Goal: Task Accomplishment & Management: Manage account settings

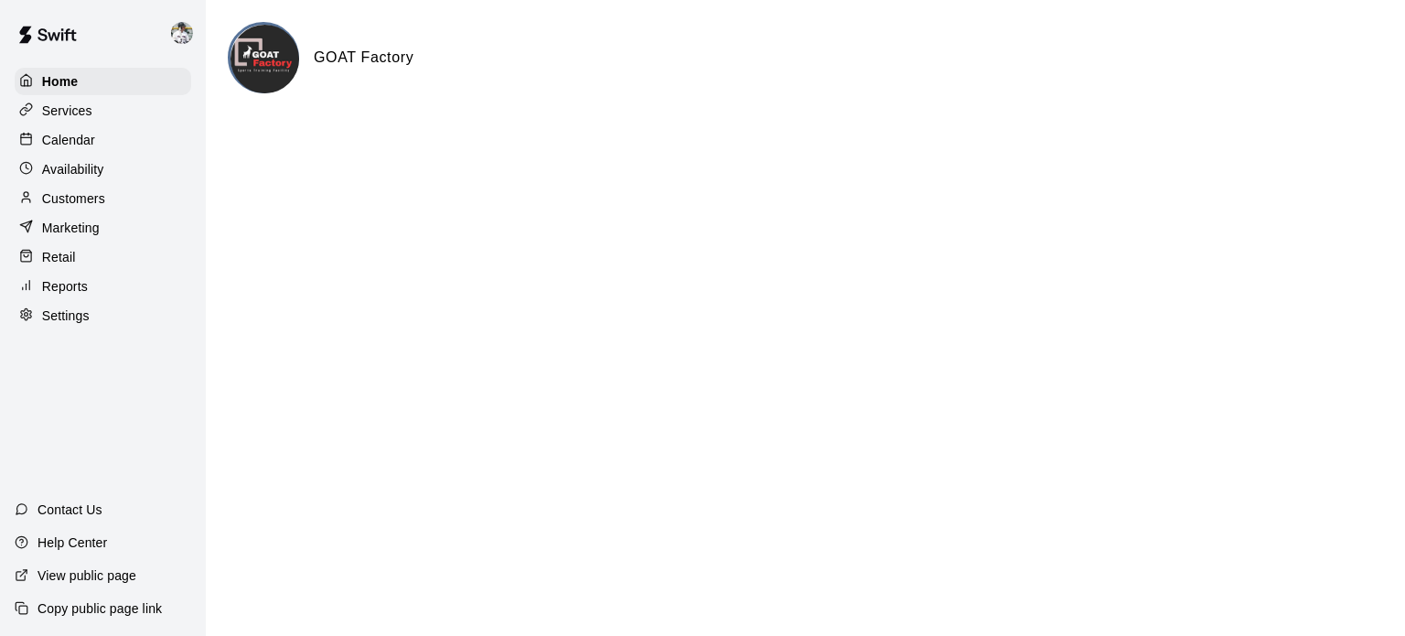
click at [68, 113] on p "Services" at bounding box center [67, 111] width 50 height 18
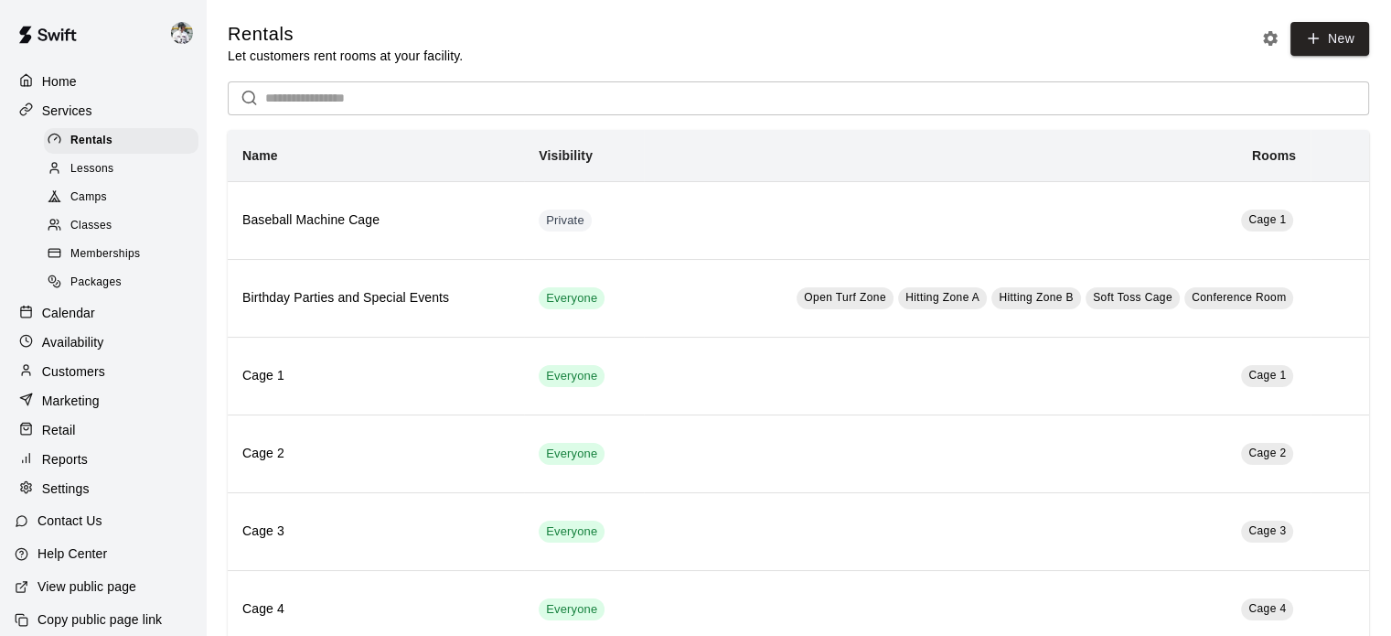
click at [95, 230] on span "Classes" at bounding box center [90, 226] width 41 height 18
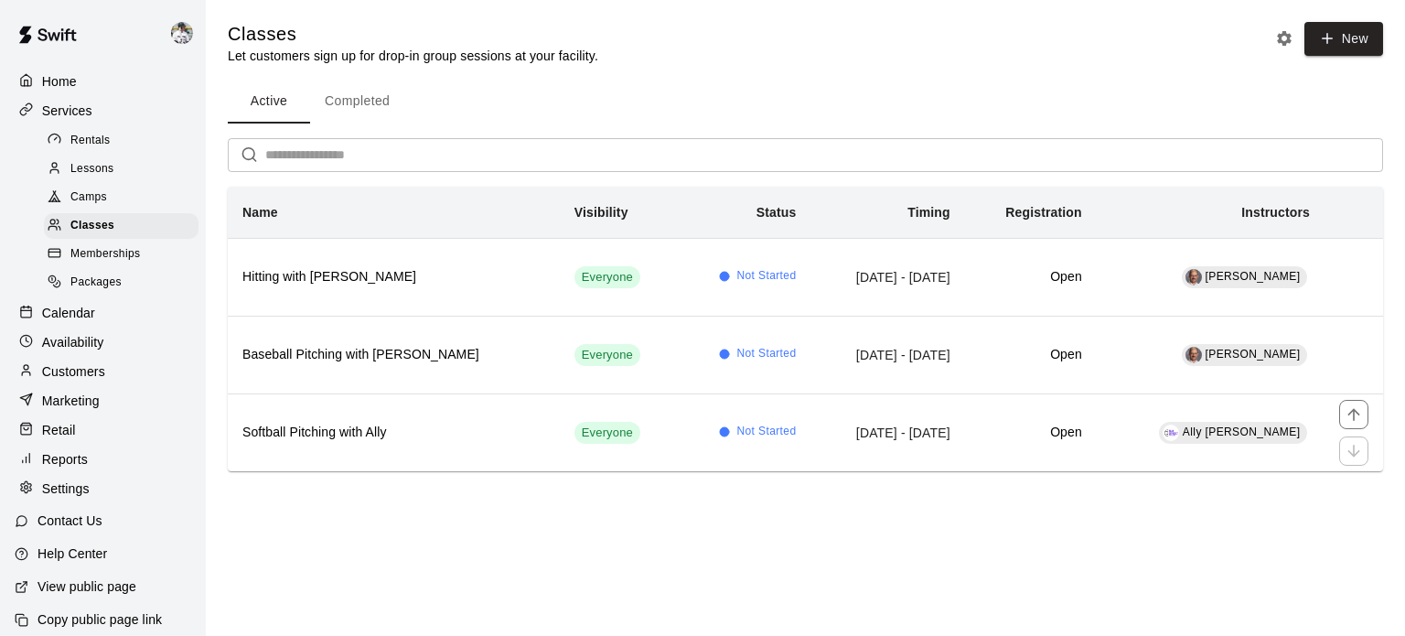
click at [318, 429] on h6 "Softball Pitching with Ally" at bounding box center [393, 433] width 303 height 20
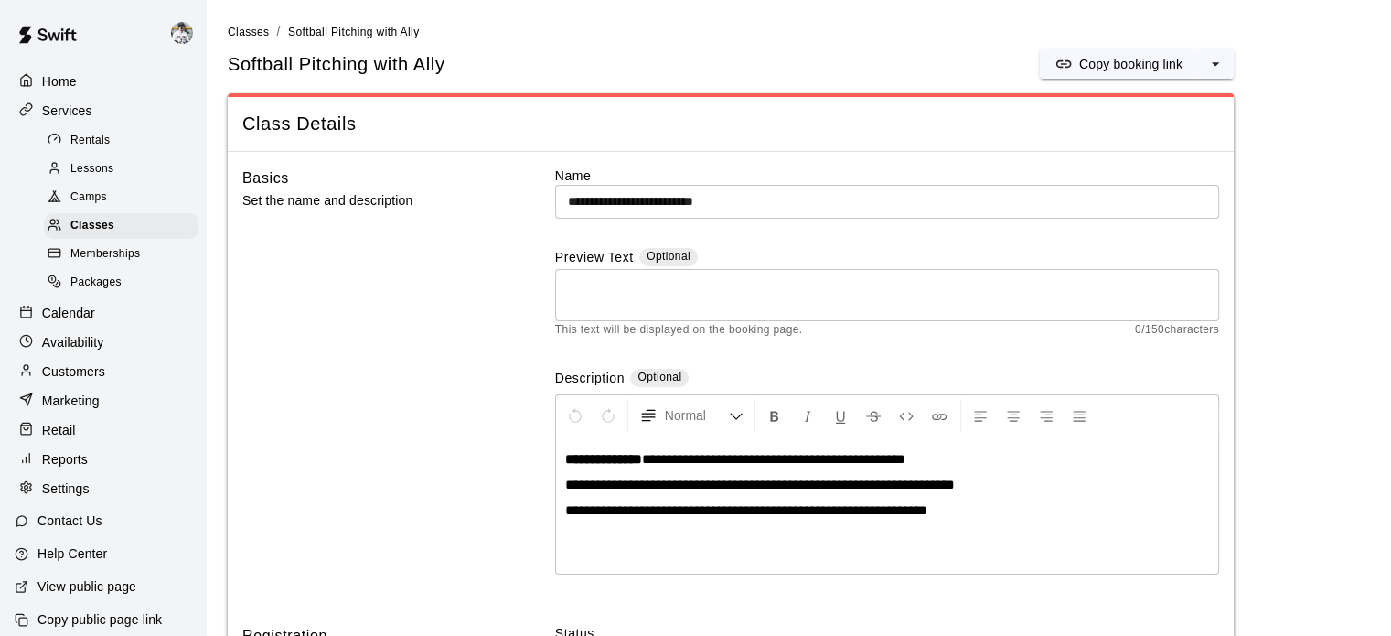
click at [1098, 55] on p "Copy booking link" at bounding box center [1130, 64] width 103 height 18
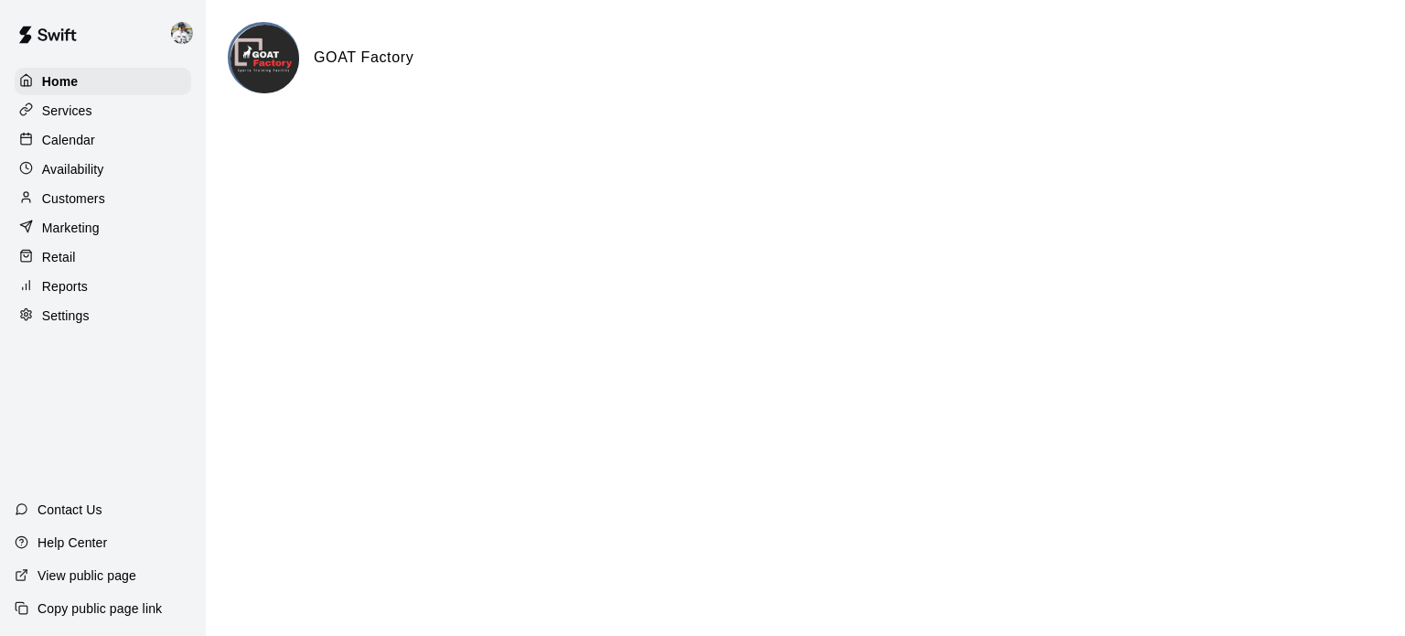
click at [68, 138] on p "Calendar" at bounding box center [68, 140] width 53 height 18
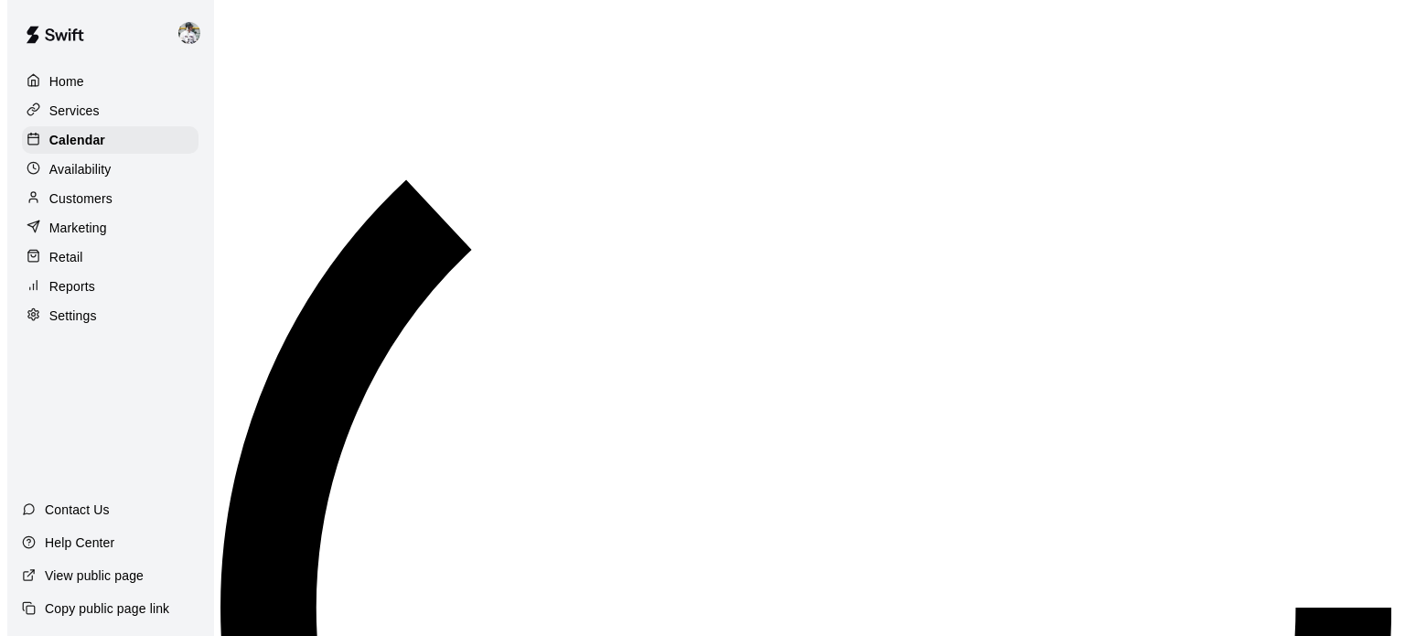
scroll to position [1165, 0]
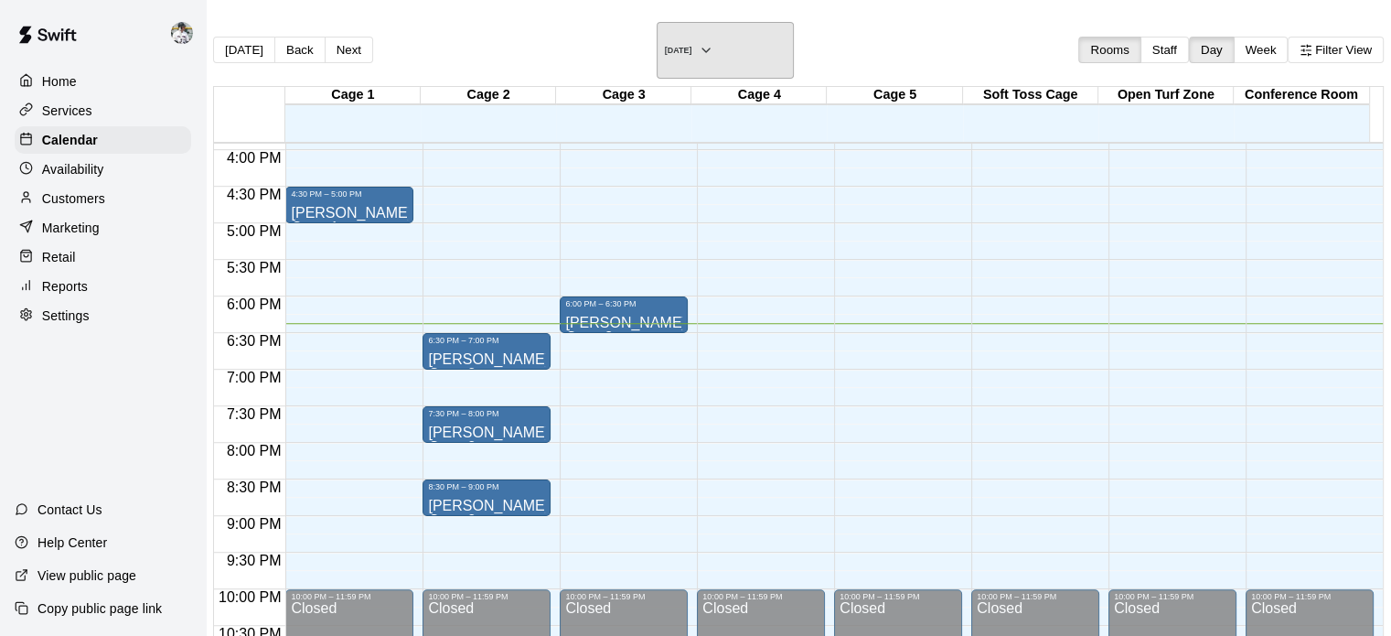
click at [692, 46] on h6 "[DATE]" at bounding box center [678, 50] width 27 height 9
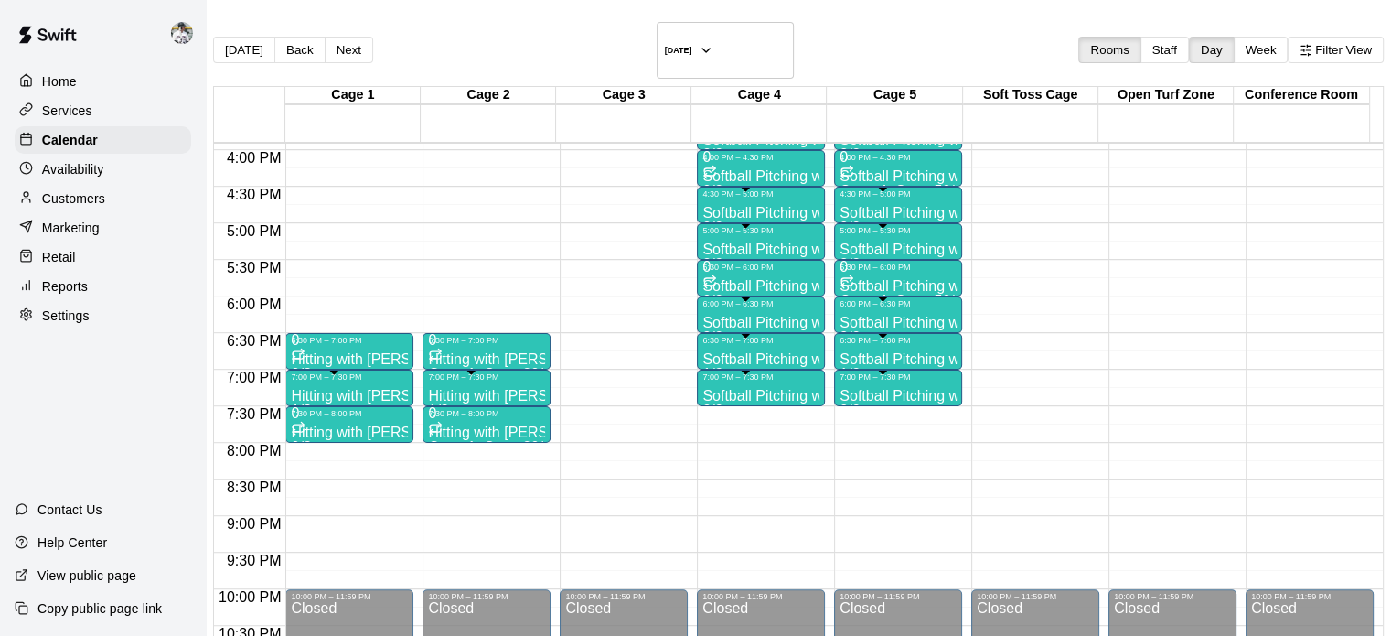
click at [735, 299] on div "6:00 PM – 6:30 PM" at bounding box center [761, 303] width 117 height 9
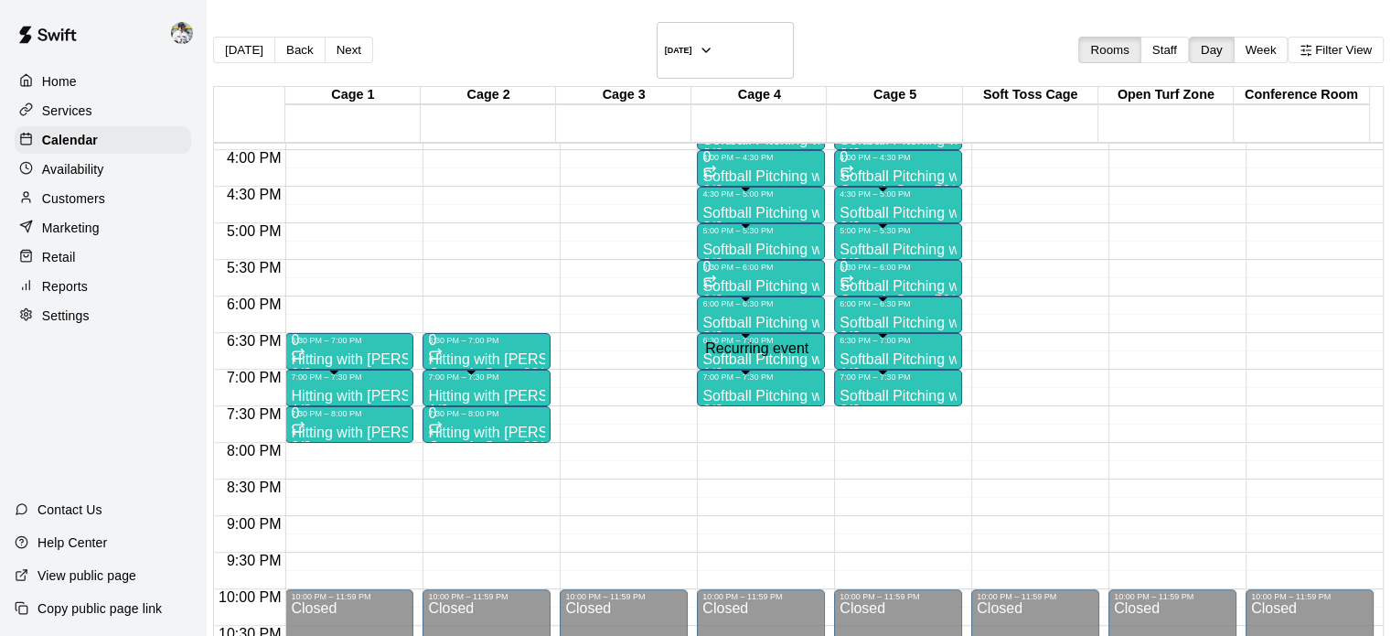
click at [717, 126] on icon "Recurring event" at bounding box center [710, 119] width 15 height 15
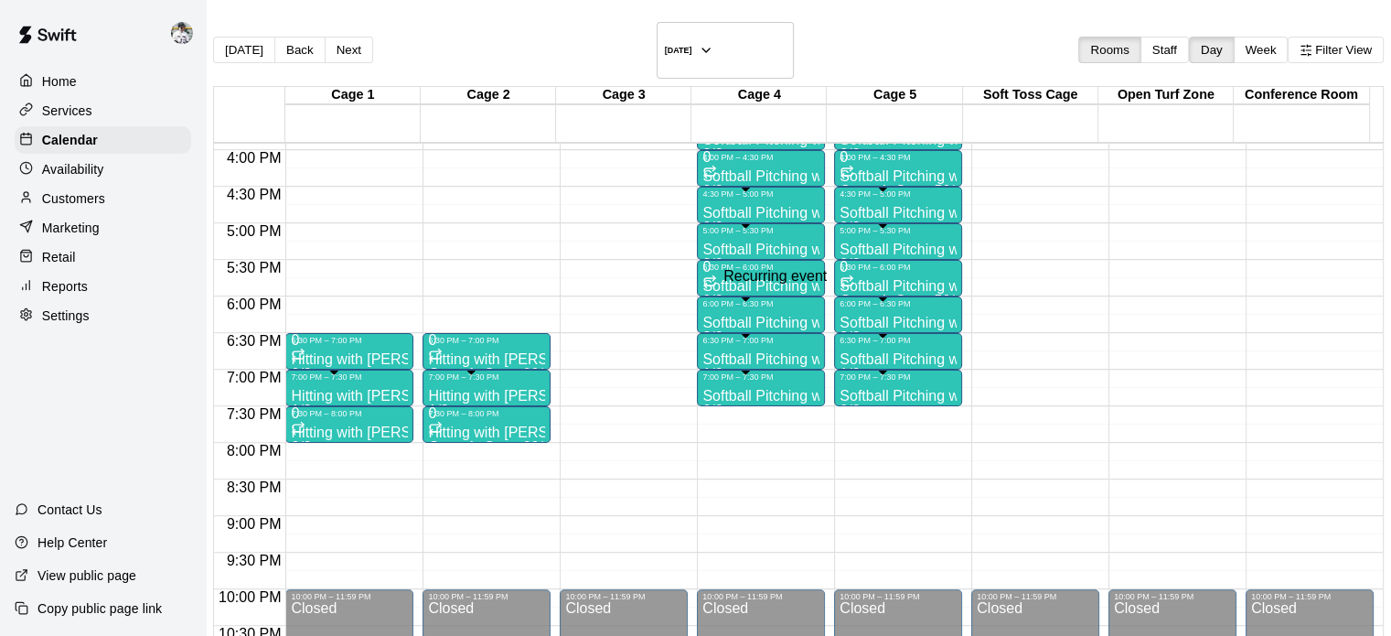
click at [717, 308] on div "Softball Pitching with Ally 3/2 spots" at bounding box center [761, 626] width 117 height 636
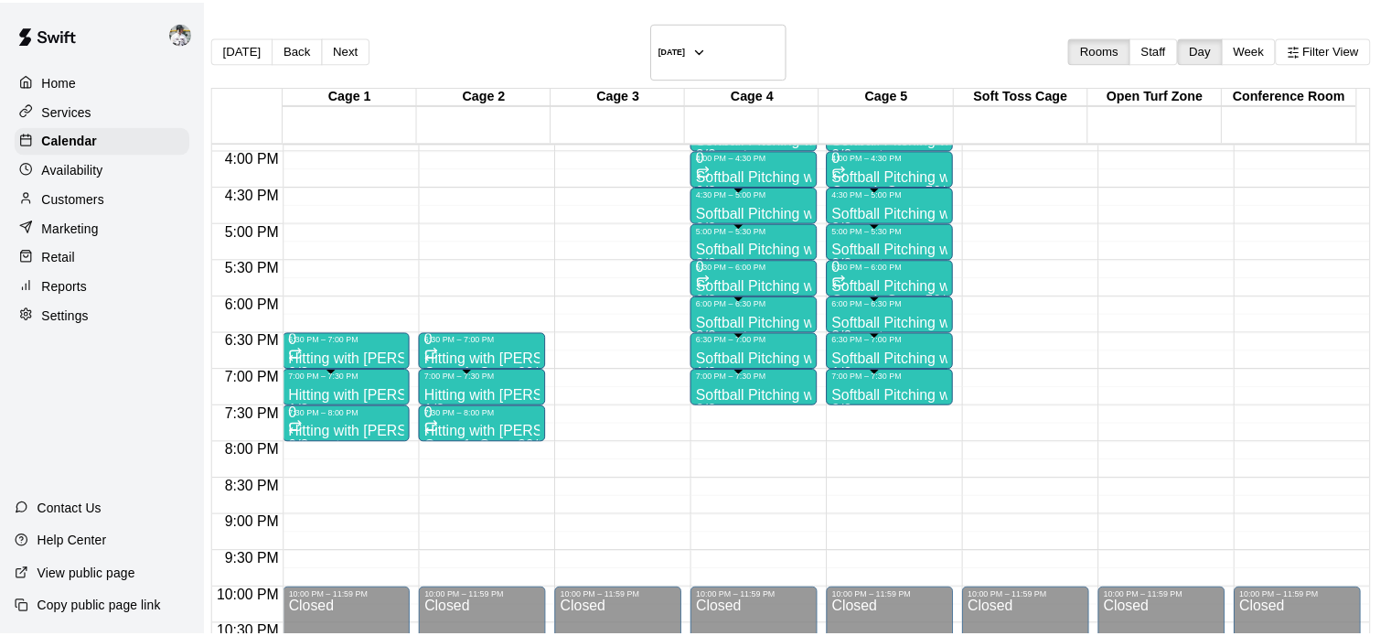
scroll to position [49, 0]
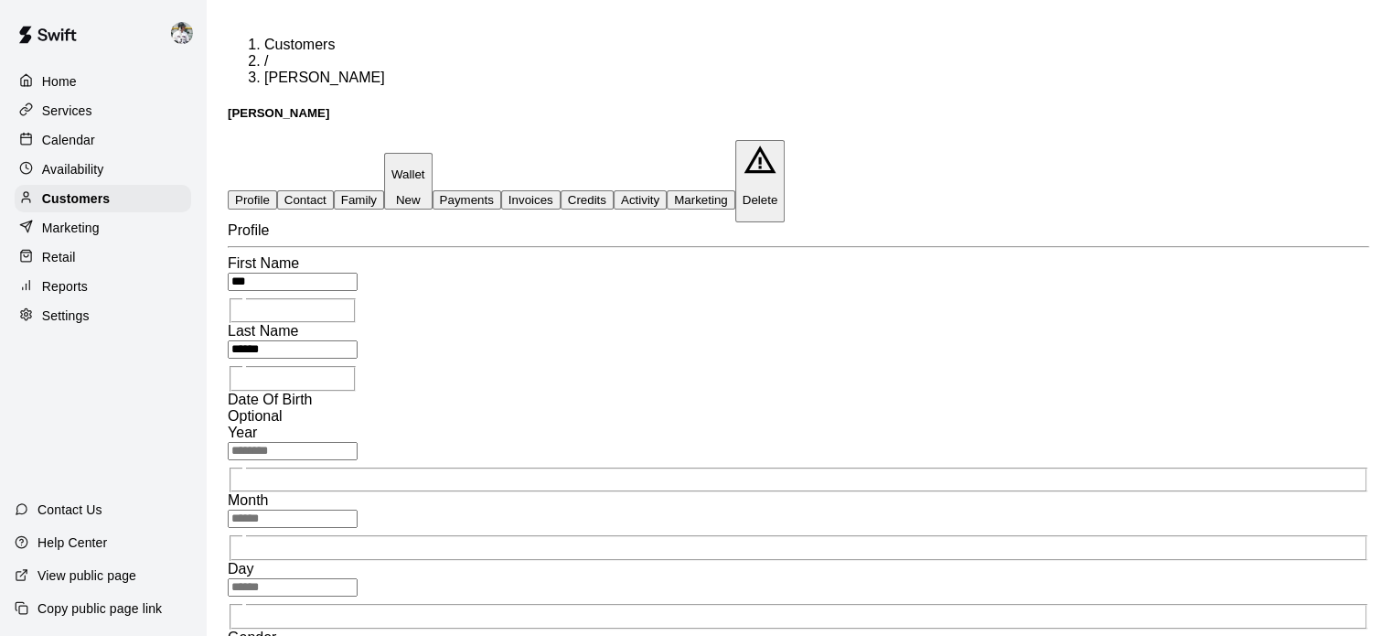
click at [501, 190] on button "Payments" at bounding box center [467, 199] width 69 height 19
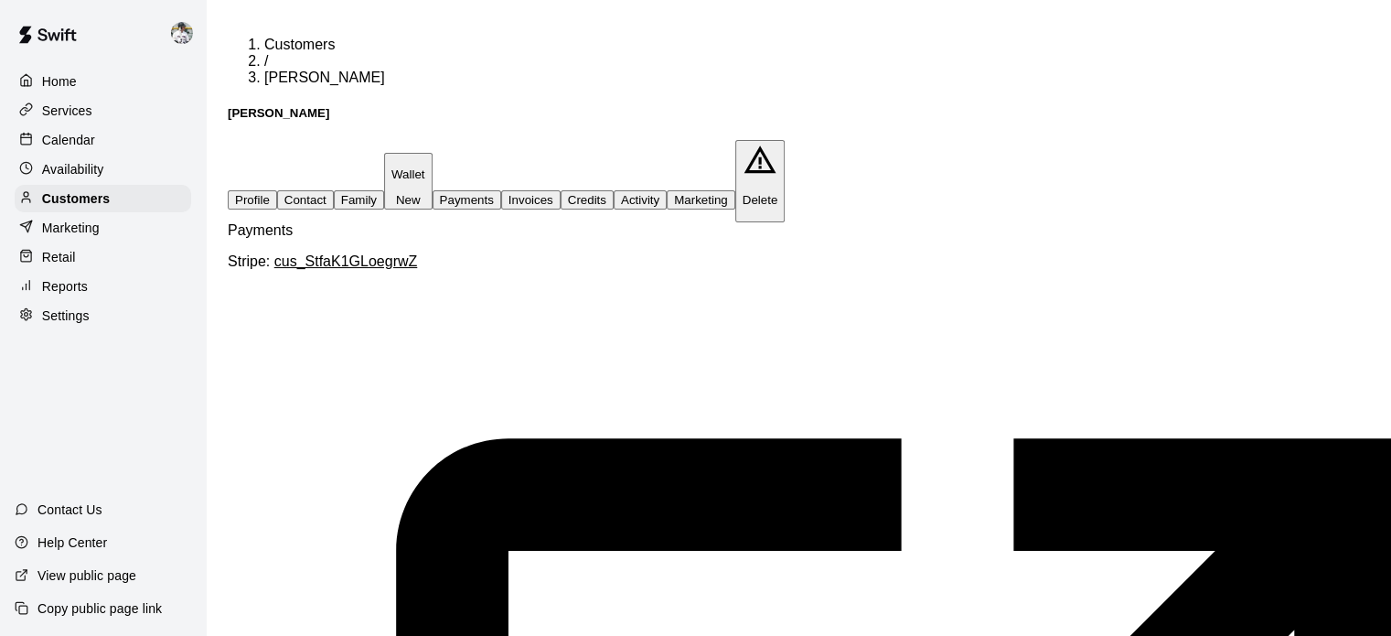
click at [561, 190] on button "Invoices" at bounding box center [530, 199] width 59 height 19
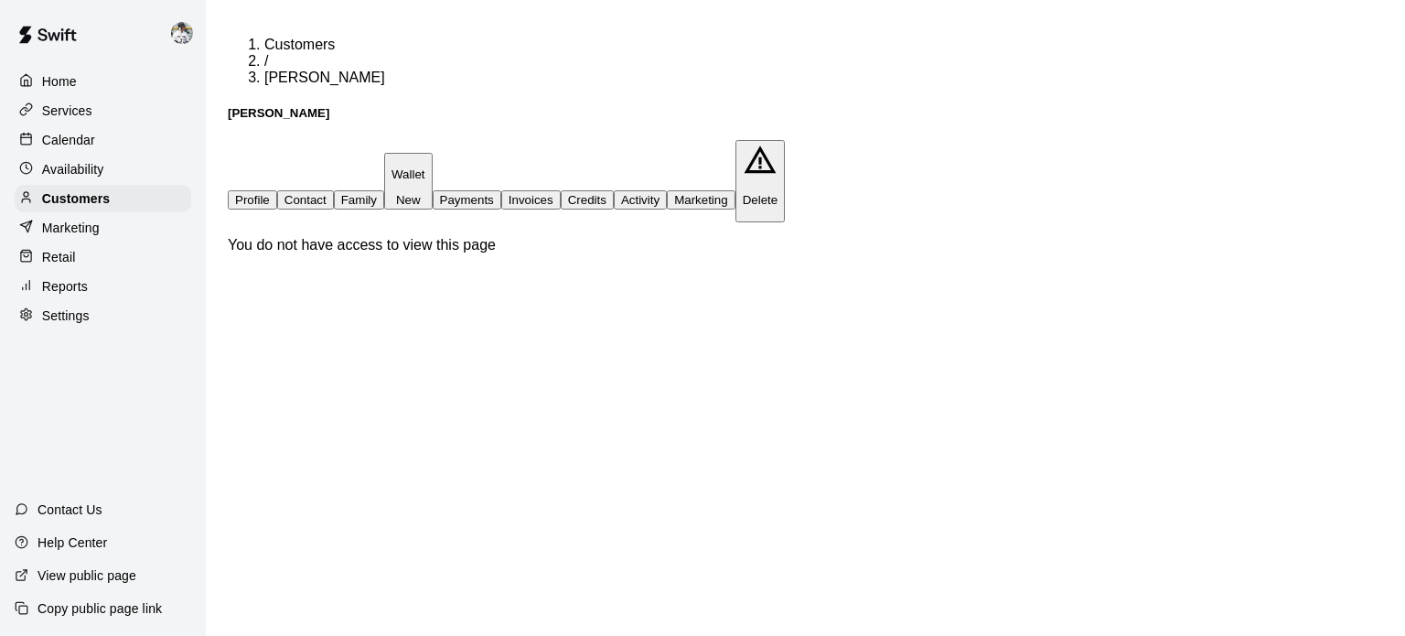
click at [614, 190] on button "Credits" at bounding box center [587, 199] width 53 height 19
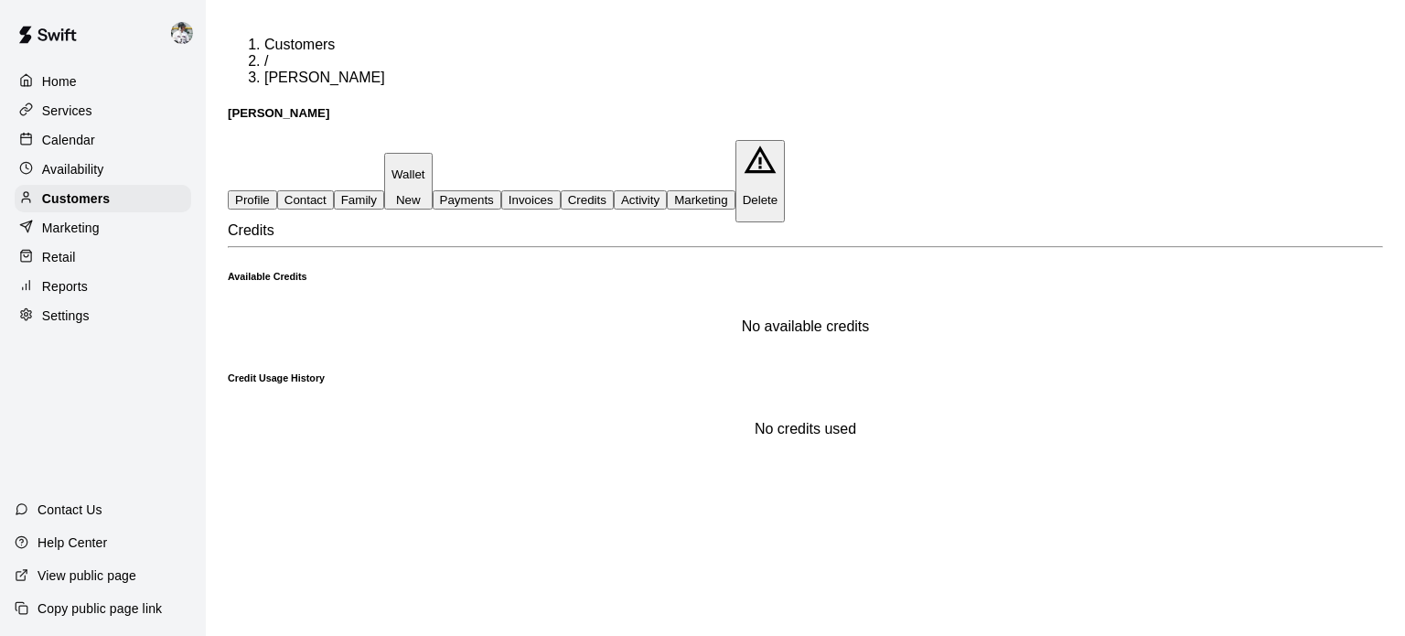
click at [667, 190] on button "Activity" at bounding box center [640, 199] width 53 height 19
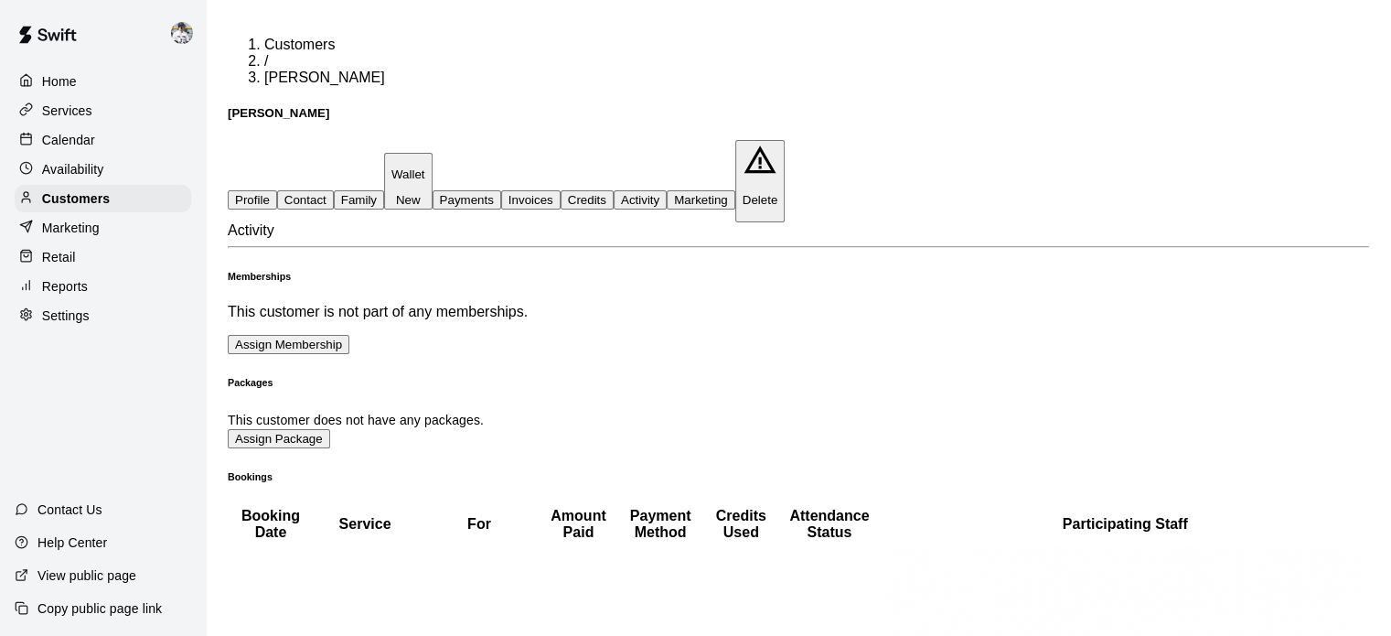
click at [735, 190] on button "Marketing" at bounding box center [701, 199] width 69 height 19
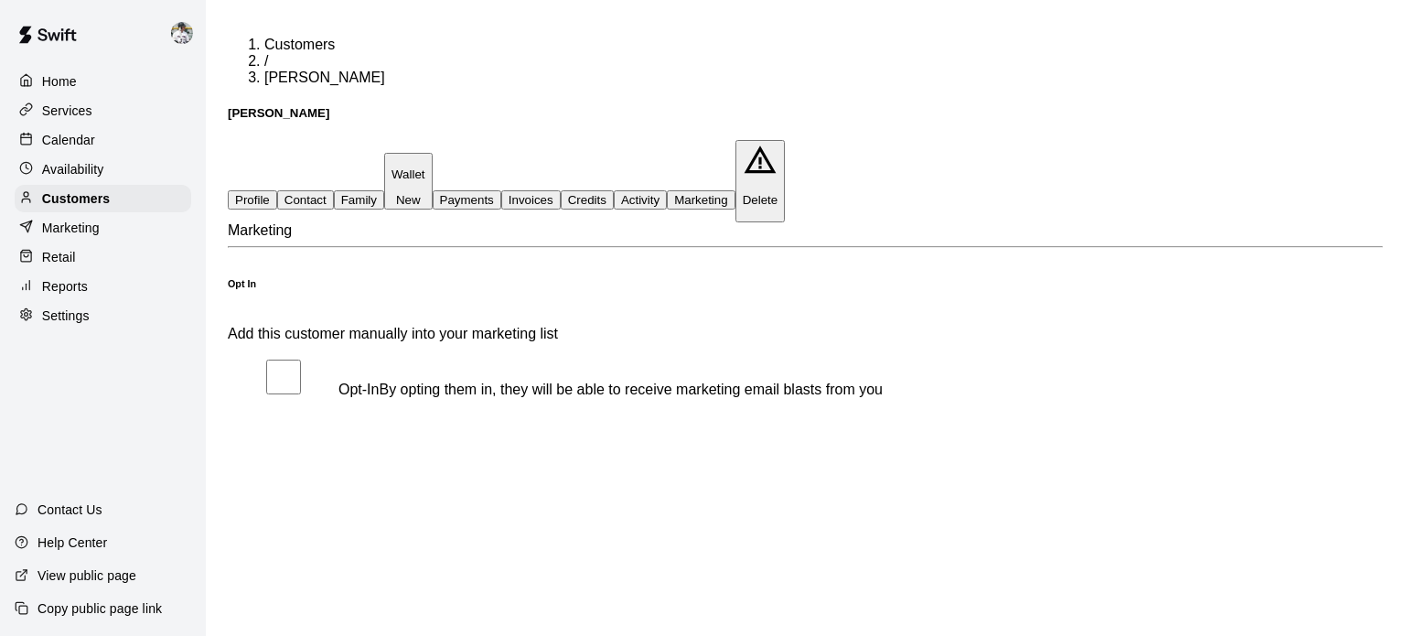
click at [384, 190] on button "Family" at bounding box center [359, 199] width 50 height 19
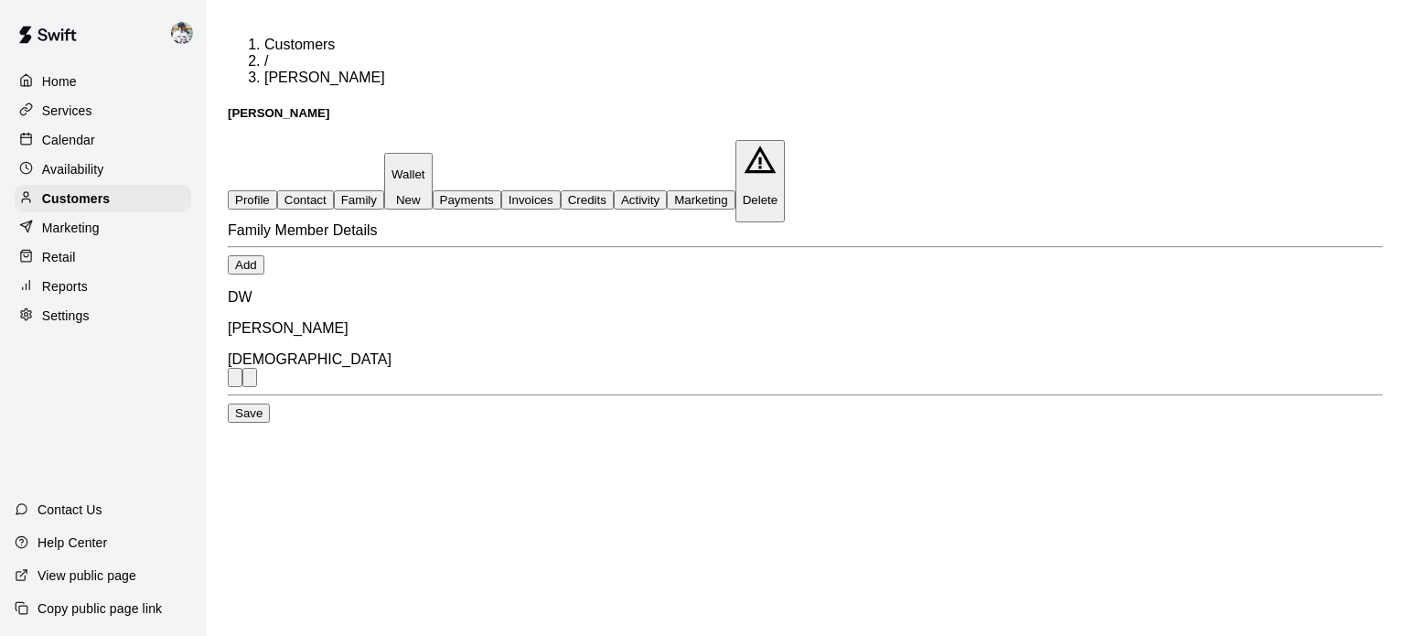
click at [331, 190] on button "Contact" at bounding box center [305, 199] width 57 height 19
select select "**"
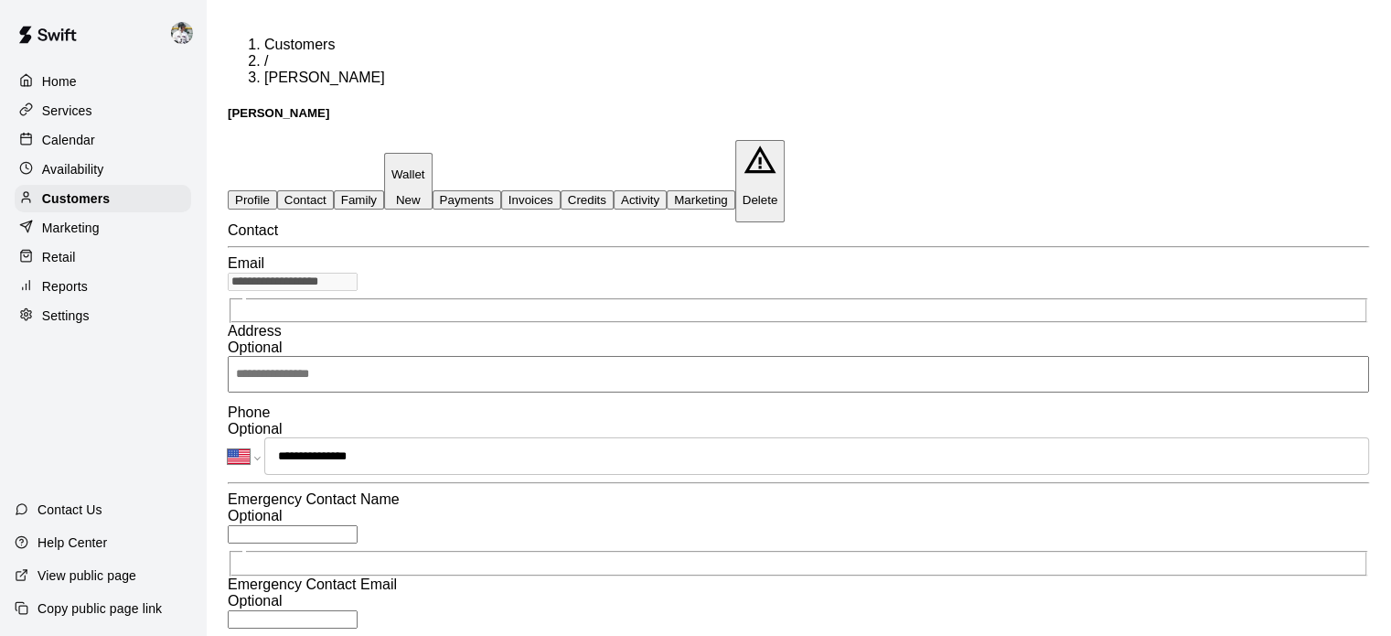
click at [256, 190] on button "Profile" at bounding box center [252, 199] width 49 height 19
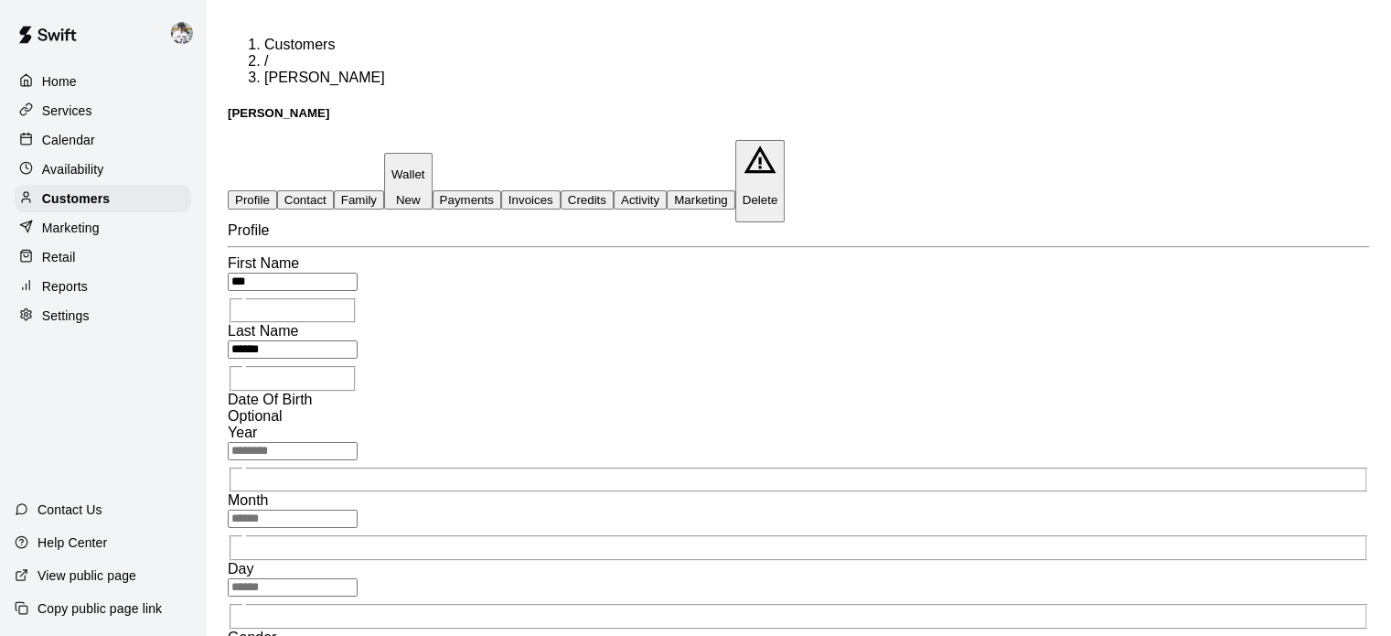
click at [77, 113] on p "Services" at bounding box center [67, 111] width 50 height 18
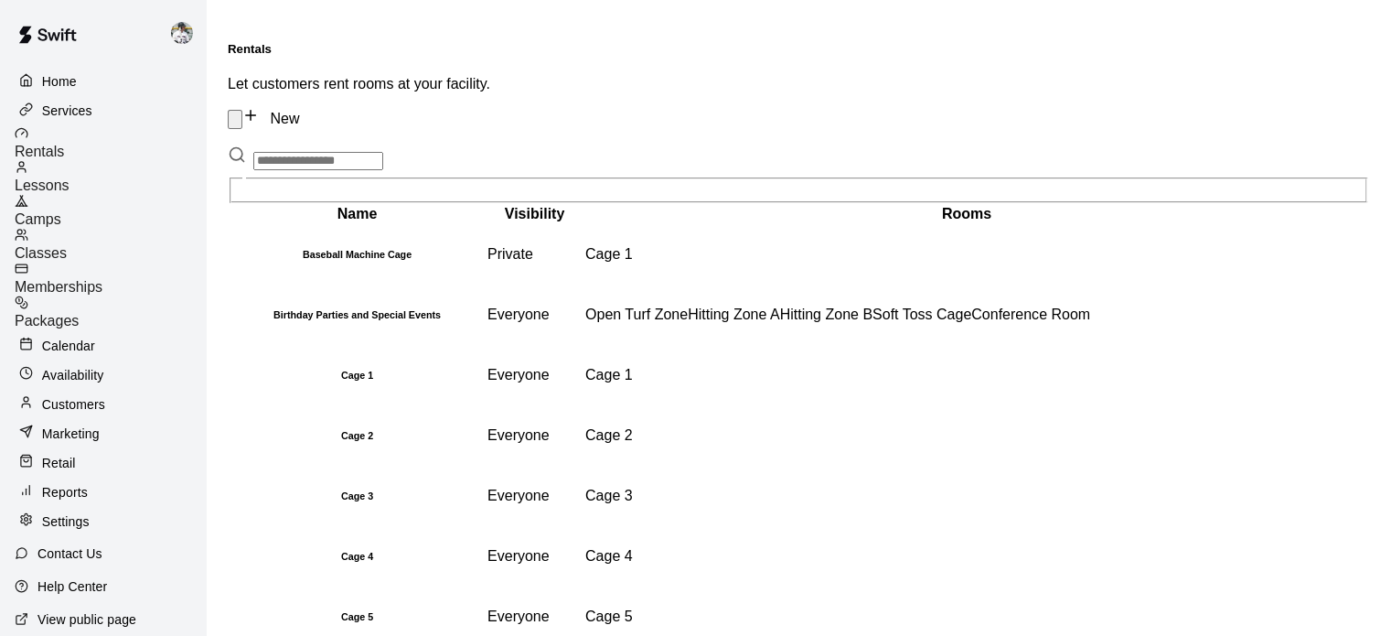
click at [69, 366] on p "Availability" at bounding box center [73, 375] width 62 height 18
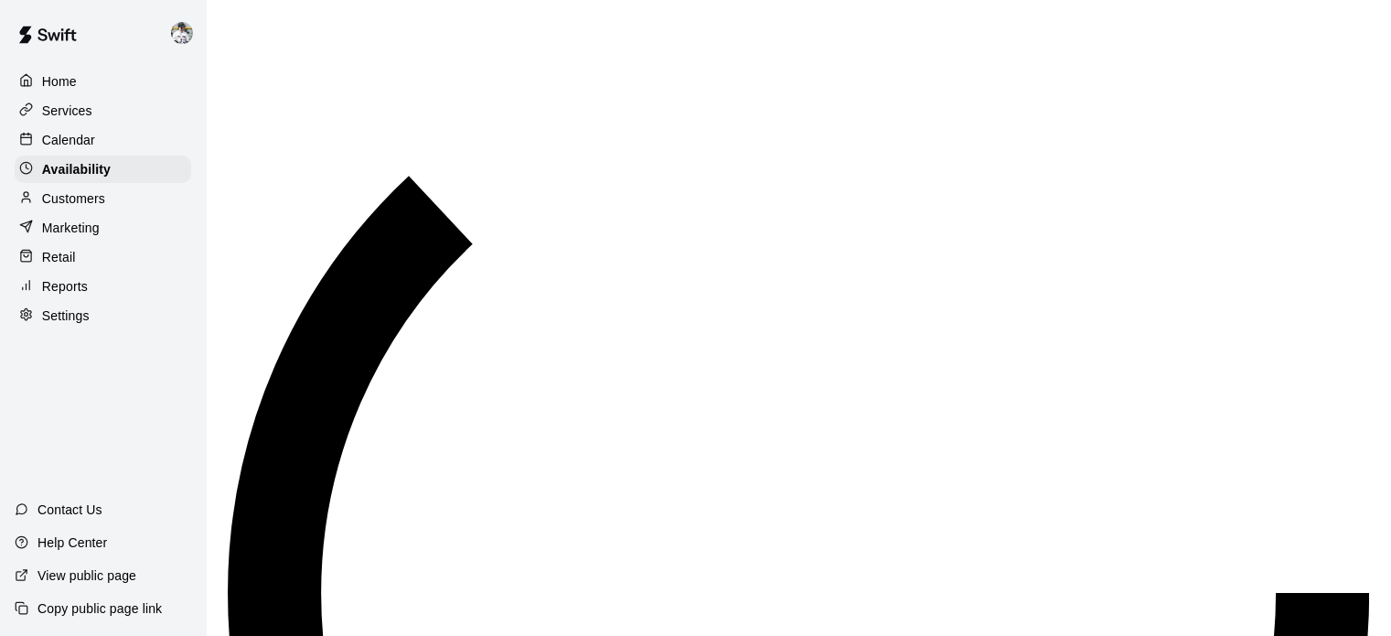
scroll to position [1219, 0]
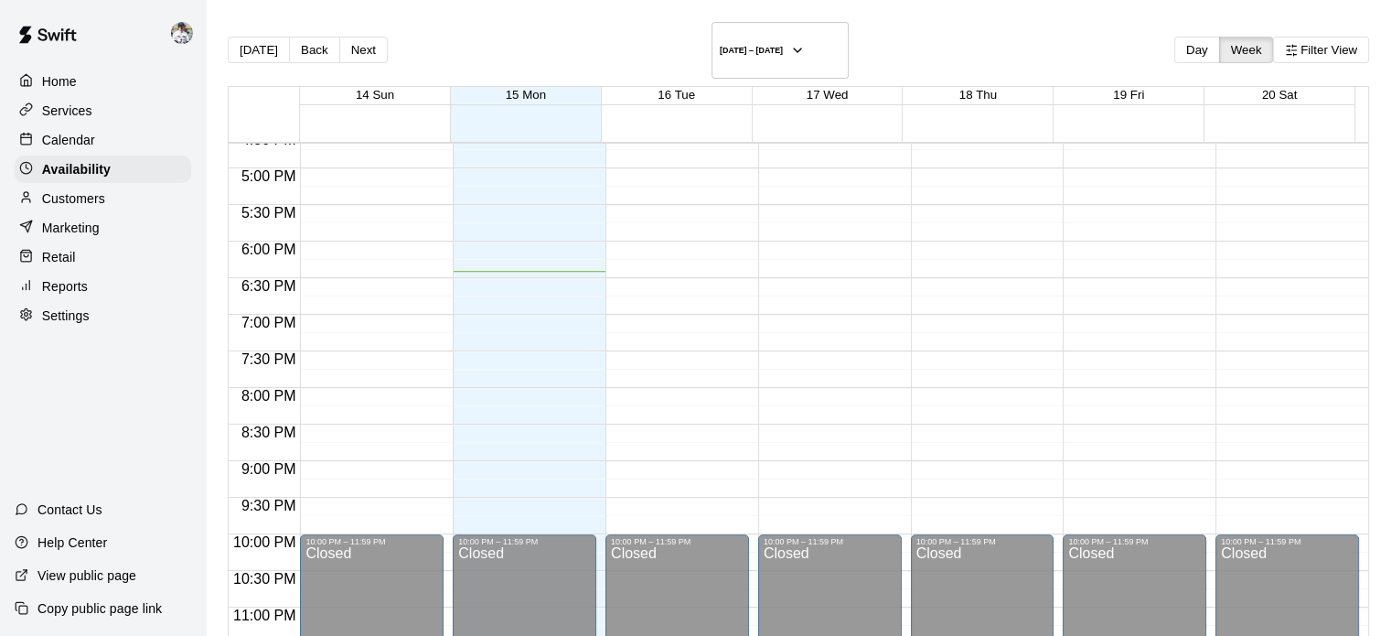
click at [86, 146] on p "Calendar" at bounding box center [68, 140] width 53 height 18
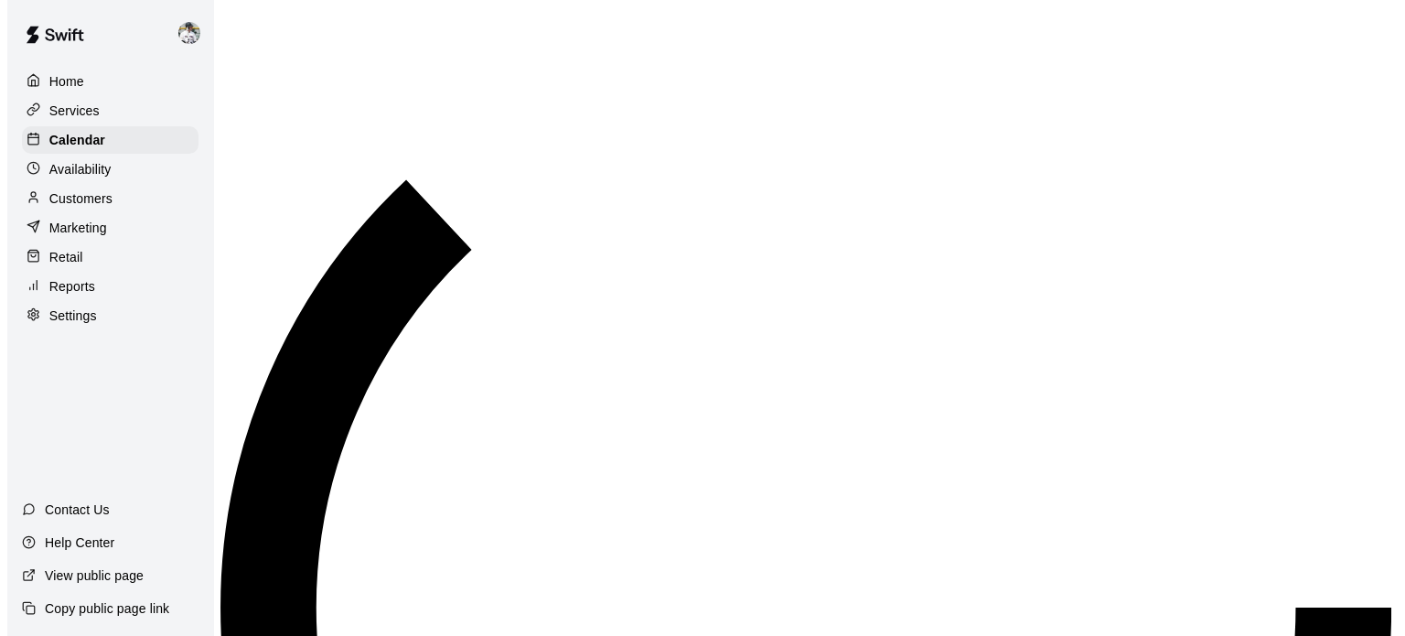
scroll to position [1165, 0]
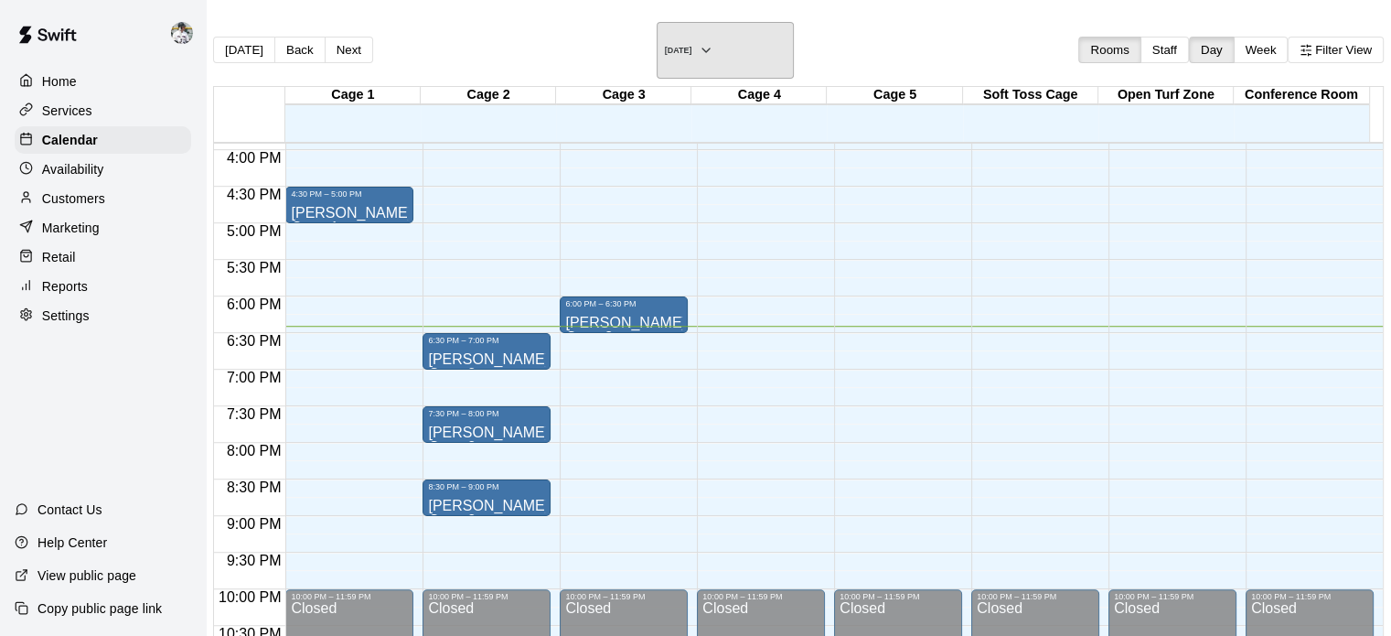
click at [692, 46] on h6 "Monday Sep 15" at bounding box center [678, 50] width 27 height 9
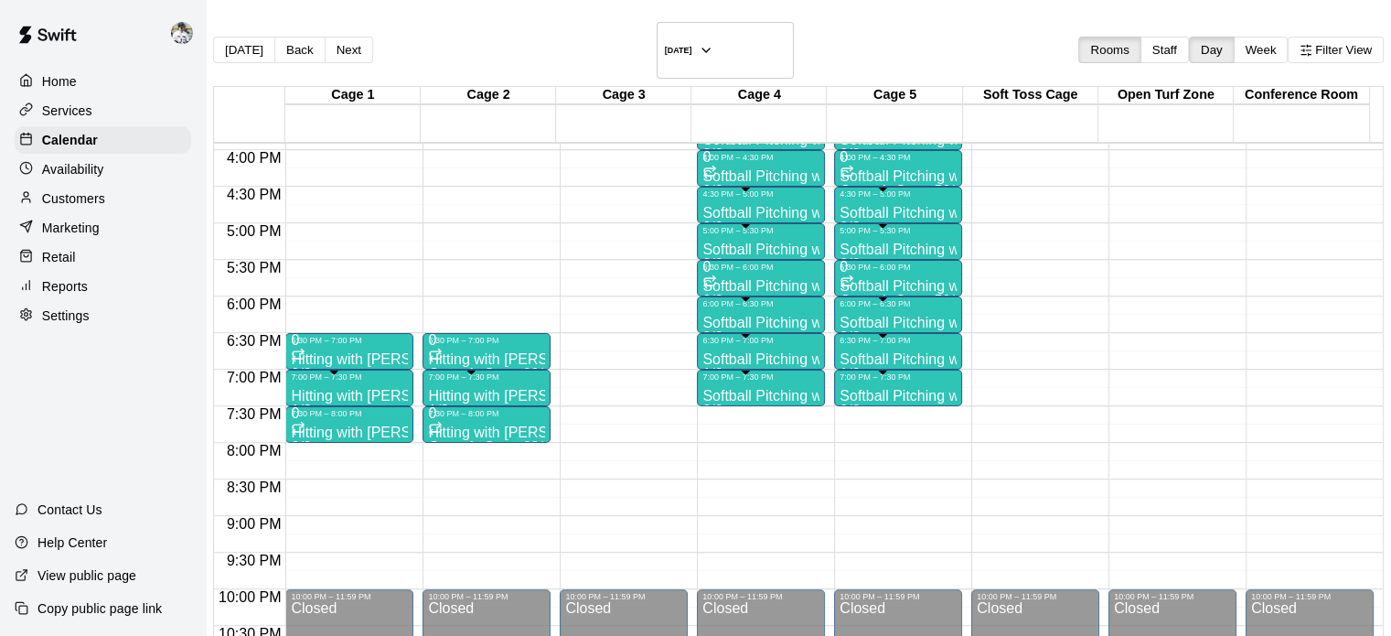
click at [728, 360] on p "Softball Pitching with Ally" at bounding box center [761, 360] width 117 height 0
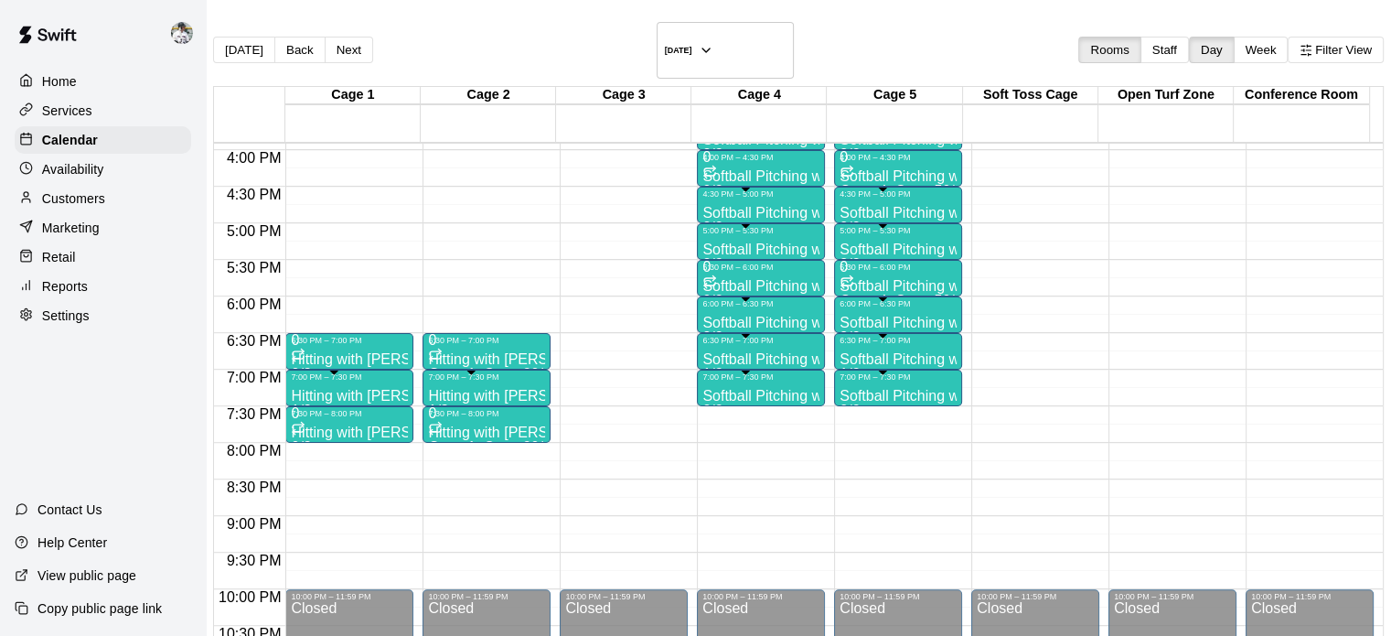
click at [737, 360] on p "Softball Pitching with Ally" at bounding box center [761, 360] width 117 height 0
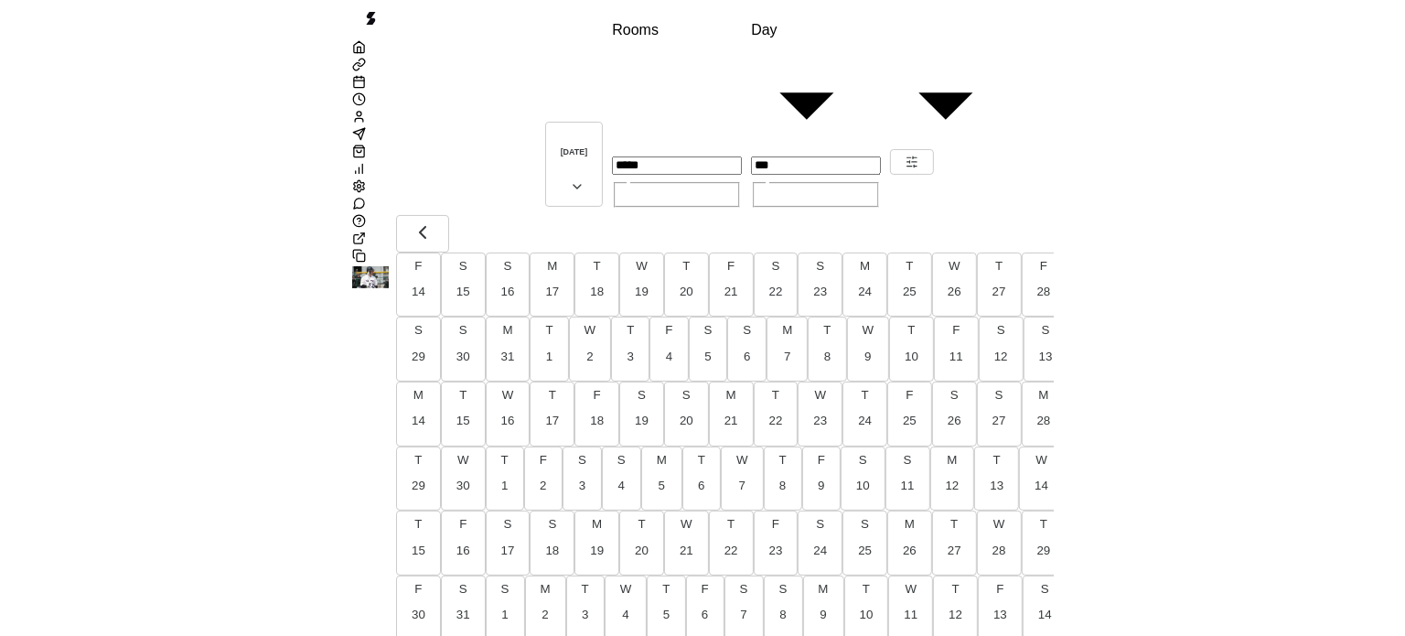
scroll to position [0, 9131]
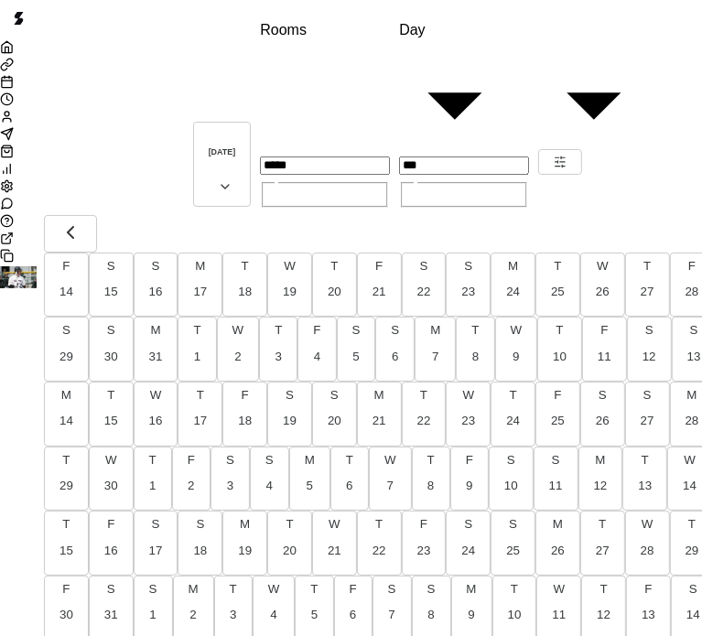
drag, startPoint x: 201, startPoint y: 366, endPoint x: 36, endPoint y: 370, distance: 165.6
type input "******"
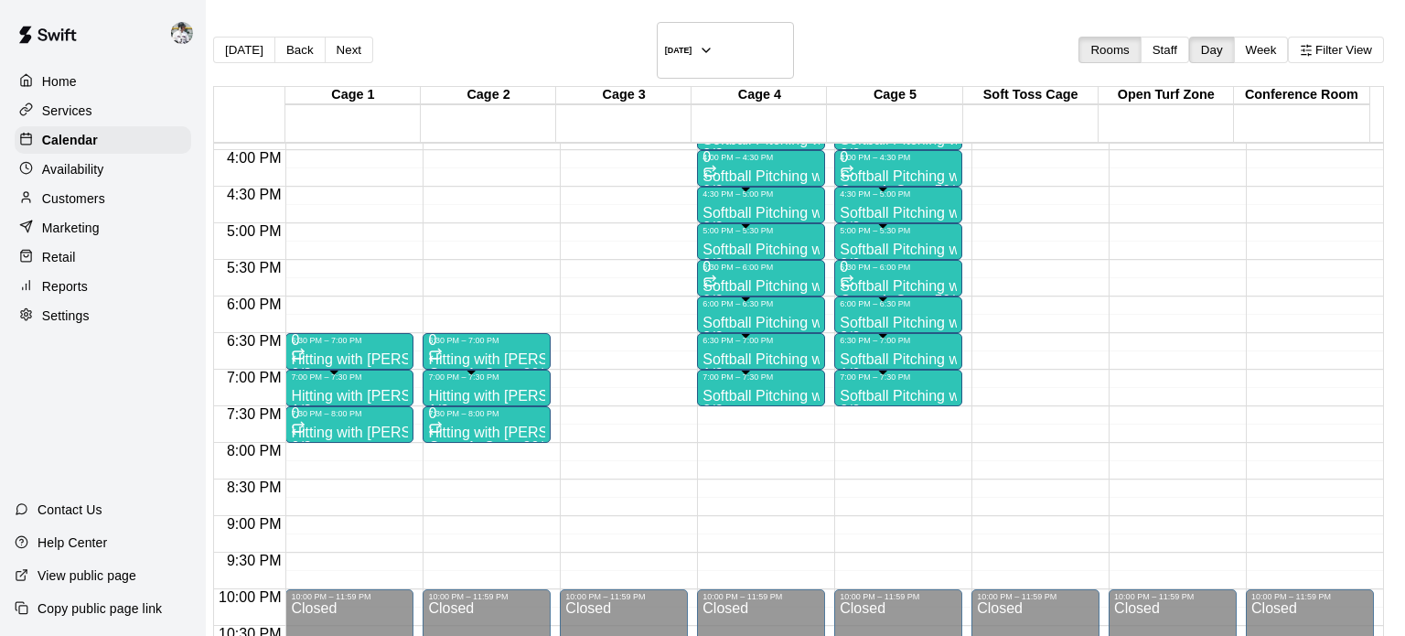
drag, startPoint x: 823, startPoint y: 471, endPoint x: 774, endPoint y: 467, distance: 49.5
type input "**"
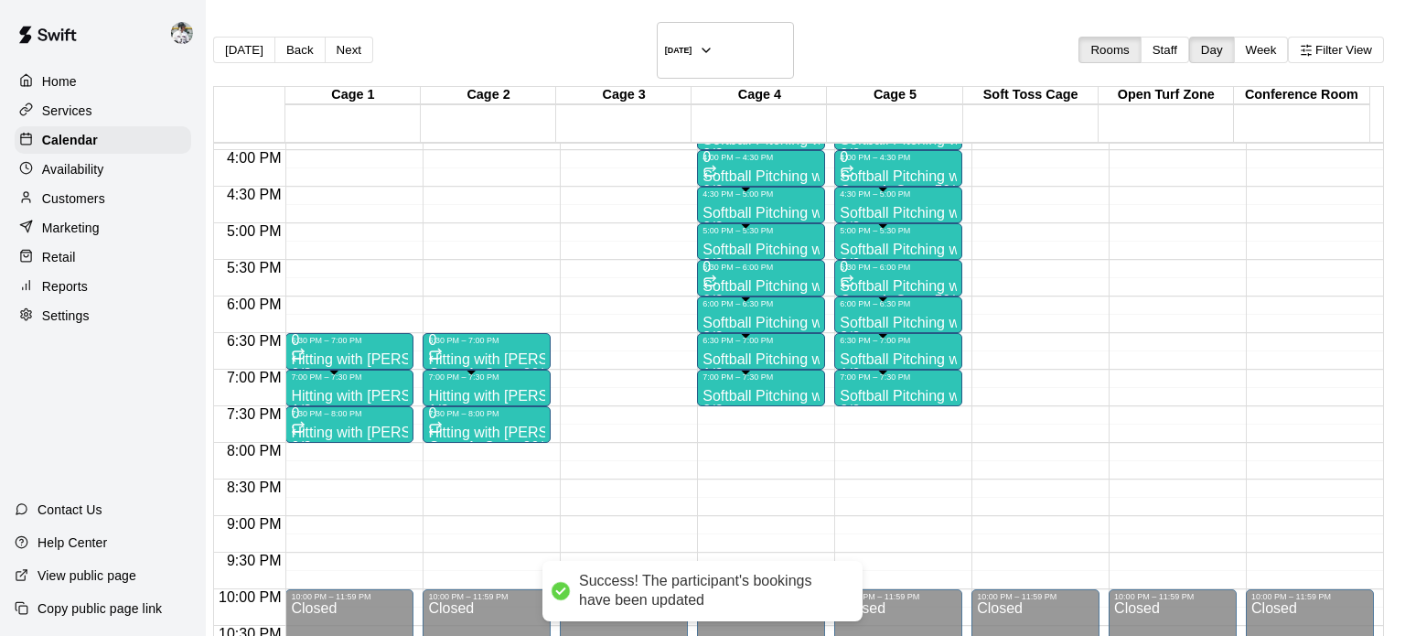
scroll to position [0, 0]
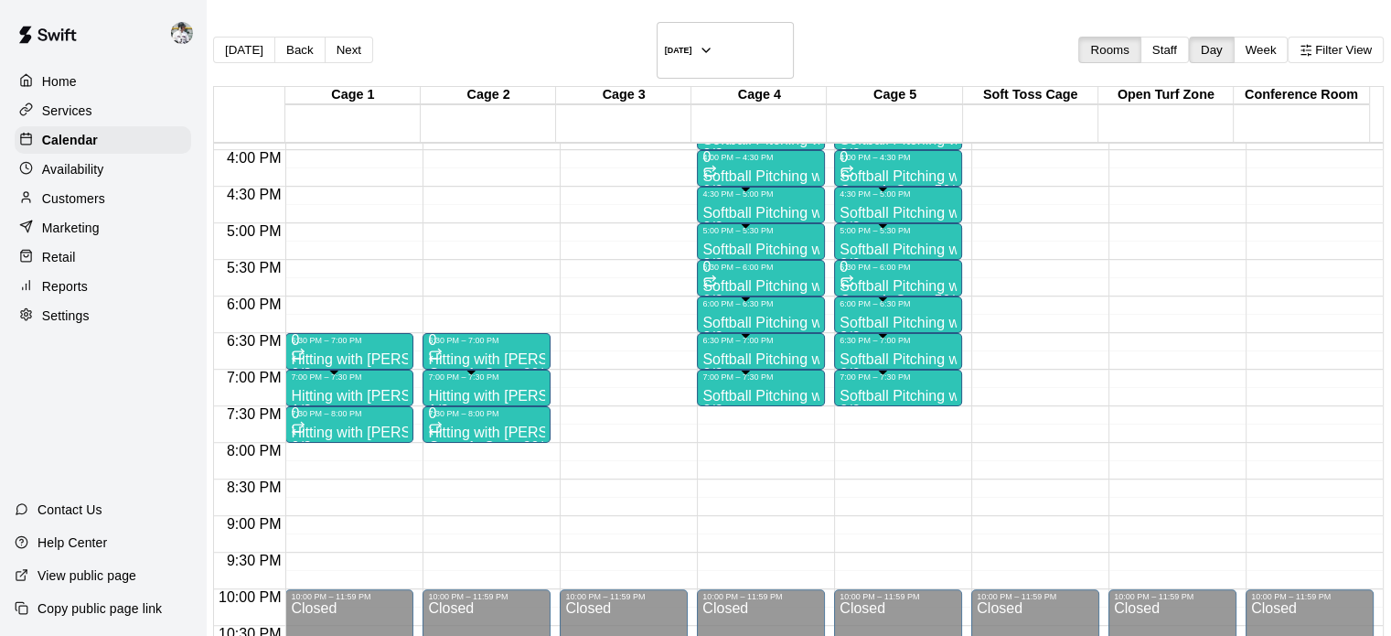
click at [714, 323] on p "Softball Pitching with Ally" at bounding box center [761, 323] width 117 height 0
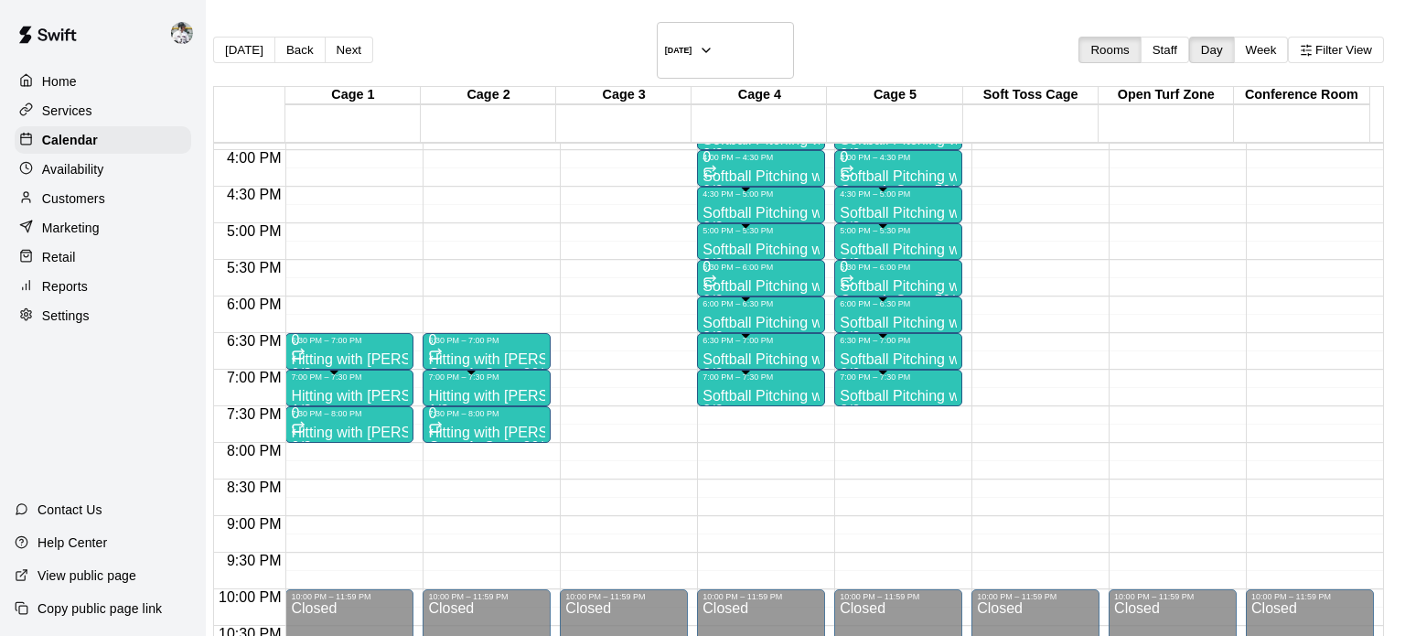
type input "*"
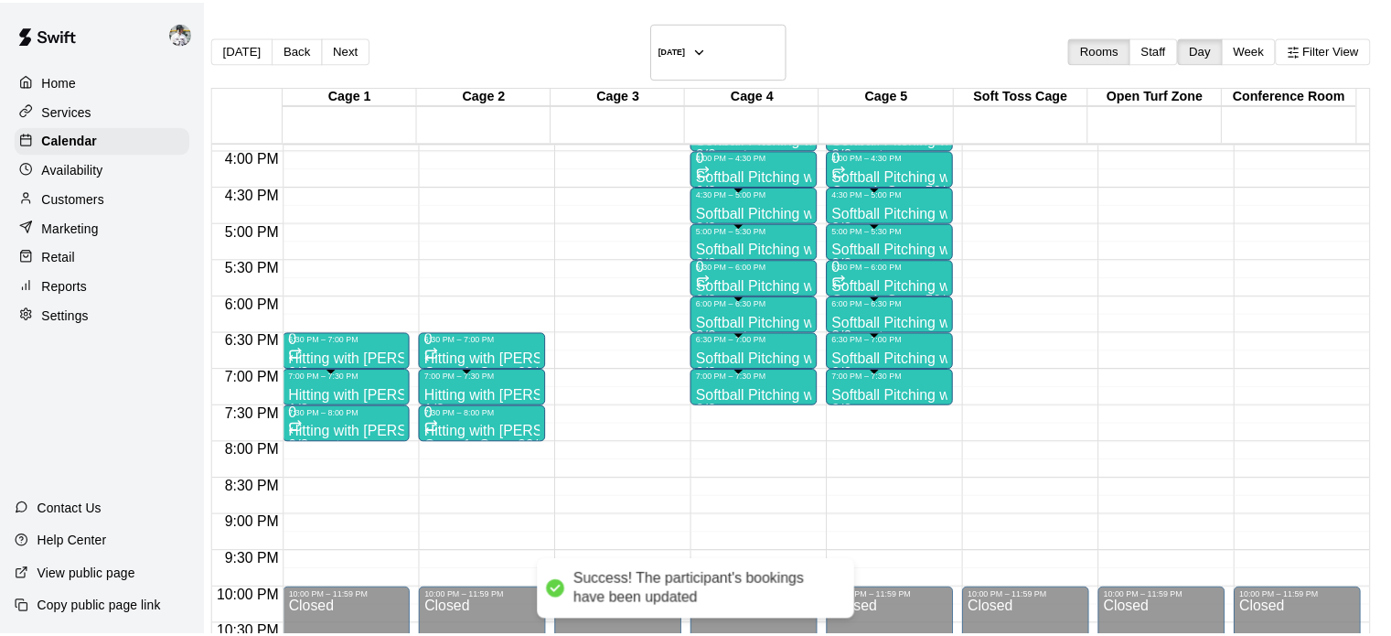
scroll to position [56, 0]
